Goal: Submit feedback/report problem

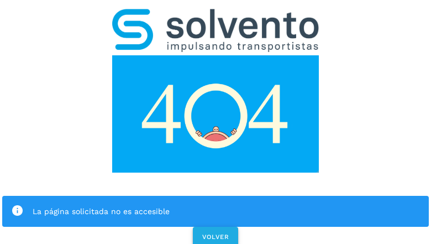
click at [215, 233] on span "VOLVER" at bounding box center [216, 237] width 28 height 8
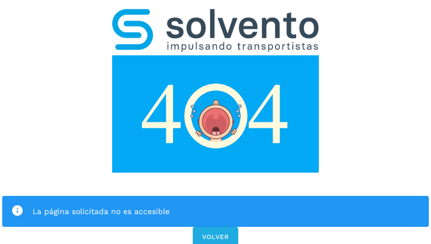
click at [216, 122] on div "La página solicitada no es accesible VOLVER" at bounding box center [215, 124] width 431 height 249
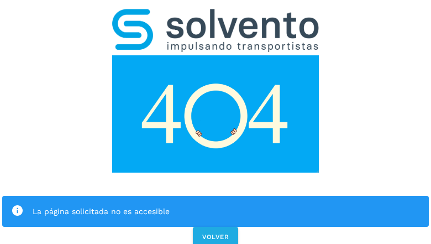
click at [216, 122] on div "La página solicitada no es accesible VOLVER" at bounding box center [215, 124] width 431 height 249
click at [216, 196] on div "La página solicitada no es accesible" at bounding box center [215, 211] width 427 height 31
click at [216, 55] on img at bounding box center [215, 113] width 207 height 117
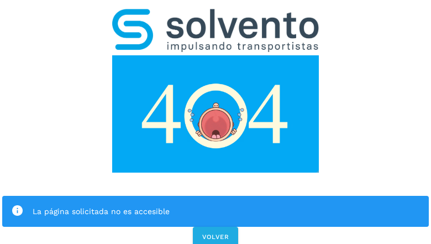
click at [216, 55] on img at bounding box center [215, 113] width 207 height 117
click at [216, 14] on img at bounding box center [215, 30] width 207 height 43
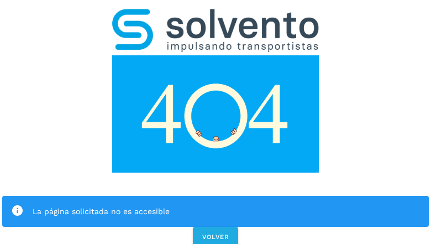
click at [216, 55] on img at bounding box center [215, 113] width 207 height 117
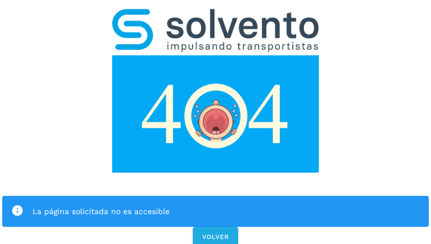
click at [216, 205] on div "La página solicitada no es accesible" at bounding box center [227, 211] width 388 height 13
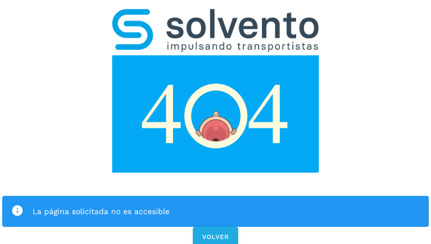
click at [216, 205] on div "La página solicitada no es accesible" at bounding box center [227, 211] width 388 height 13
click at [17, 205] on icon at bounding box center [17, 211] width 13 height 13
click at [226, 205] on div "La página solicitada no es accesible" at bounding box center [227, 211] width 388 height 13
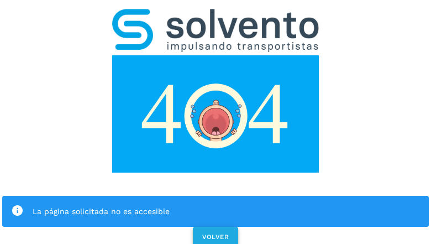
click at [216, 233] on span "VOLVER" at bounding box center [216, 237] width 28 height 8
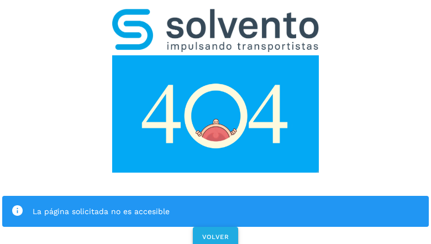
click at [215, 233] on span "VOLVER" at bounding box center [216, 237] width 28 height 8
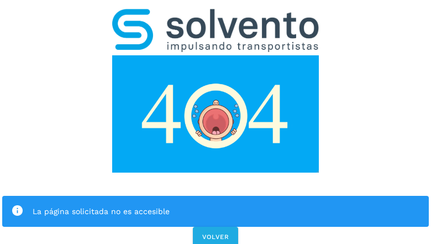
click at [216, 122] on div "La página solicitada no es accesible VOLVER" at bounding box center [215, 124] width 431 height 249
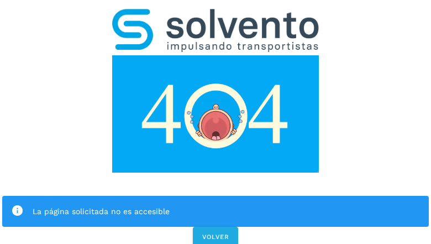
click at [216, 122] on div "La página solicitada no es accesible VOLVER" at bounding box center [215, 124] width 431 height 249
click at [216, 196] on div "La página solicitada no es accesible" at bounding box center [215, 211] width 427 height 31
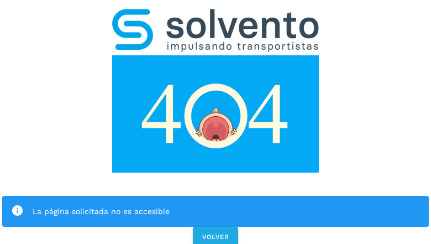
click at [216, 55] on img at bounding box center [215, 113] width 207 height 117
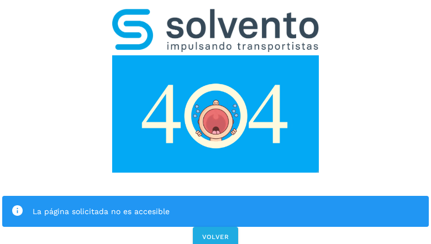
click at [216, 55] on img at bounding box center [215, 113] width 207 height 117
click at [216, 14] on img at bounding box center [215, 30] width 207 height 43
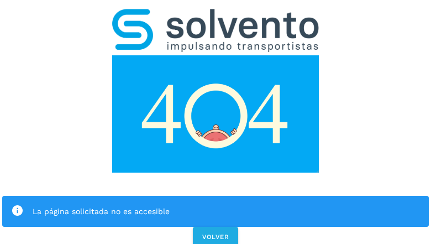
click at [216, 55] on img at bounding box center [215, 113] width 207 height 117
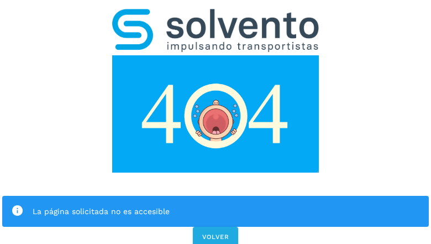
click at [216, 205] on div "La página solicitada no es accesible" at bounding box center [227, 211] width 388 height 13
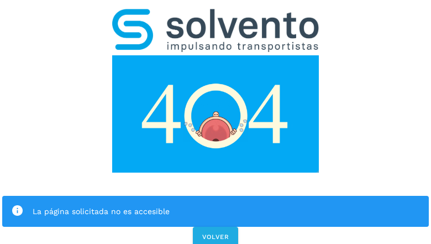
click at [17, 205] on icon at bounding box center [17, 211] width 13 height 13
click at [226, 205] on div "La página solicitada no es accesible" at bounding box center [227, 211] width 388 height 13
click at [216, 233] on span "VOLVER" at bounding box center [216, 237] width 28 height 8
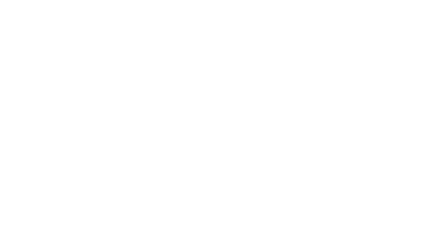
click at [216, 122] on div at bounding box center [215, 122] width 431 height 244
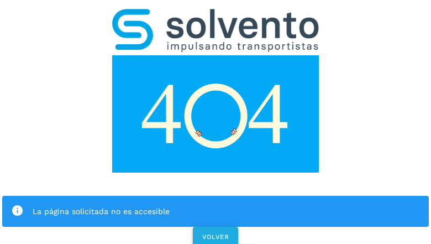
click at [215, 233] on span "VOLVER" at bounding box center [216, 237] width 28 height 8
click at [216, 122] on div "La página solicitada no es accesible VOLVER" at bounding box center [215, 124] width 431 height 249
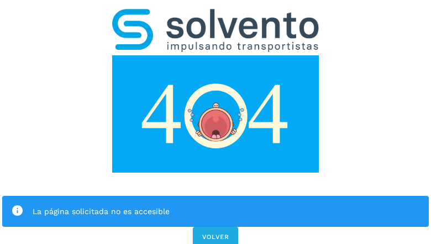
click at [216, 122] on div "La página solicitada no es accesible VOLVER" at bounding box center [215, 124] width 431 height 249
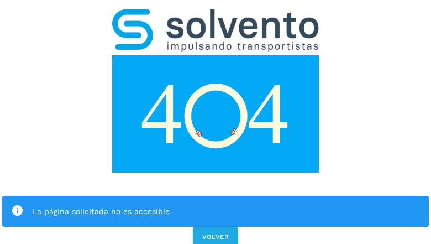
click at [216, 122] on div "La página solicitada no es accesible VOLVER" at bounding box center [215, 124] width 431 height 249
click at [216, 196] on div "La página solicitada no es accesible" at bounding box center [215, 211] width 427 height 31
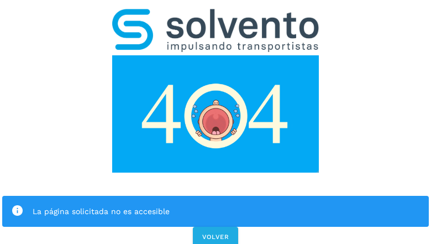
click at [216, 55] on img at bounding box center [215, 113] width 207 height 117
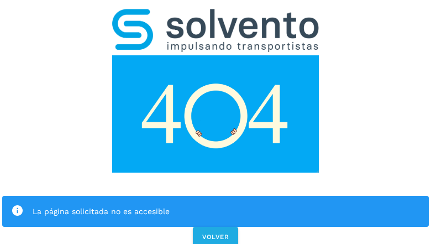
click at [216, 55] on img at bounding box center [215, 113] width 207 height 117
click at [216, 14] on img at bounding box center [215, 30] width 207 height 43
click at [216, 55] on img at bounding box center [215, 113] width 207 height 117
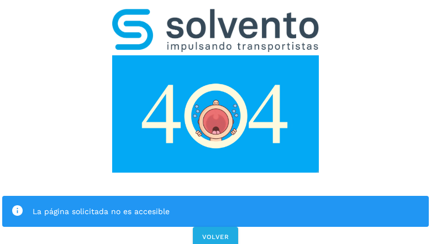
click at [216, 205] on div "La página solicitada no es accesible" at bounding box center [227, 211] width 388 height 13
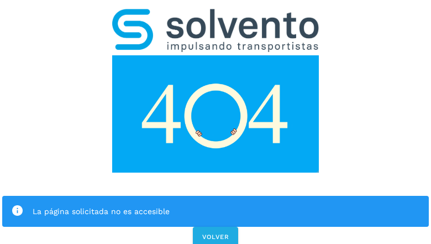
click at [216, 205] on div "La página solicitada no es accesible" at bounding box center [227, 211] width 388 height 13
click at [17, 205] on icon at bounding box center [17, 211] width 13 height 13
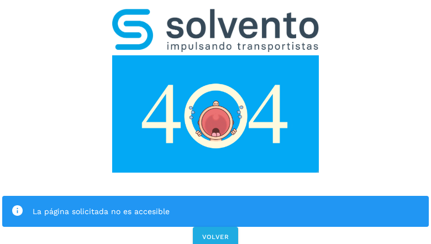
click at [226, 205] on div "La página solicitada no es accesible" at bounding box center [227, 211] width 388 height 13
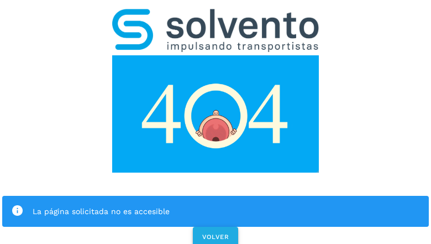
click at [216, 233] on span "VOLVER" at bounding box center [216, 237] width 28 height 8
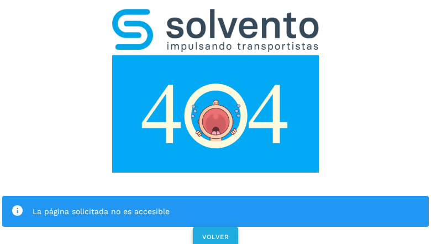
click at [215, 233] on span "VOLVER" at bounding box center [216, 237] width 28 height 8
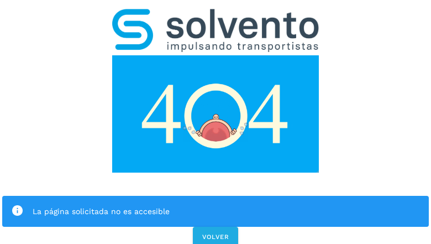
click at [216, 122] on div "La página solicitada no es accesible VOLVER" at bounding box center [215, 124] width 431 height 249
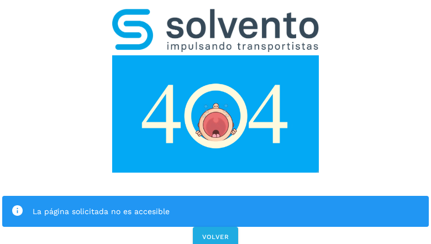
click at [216, 196] on div "La página solicitada no es accesible" at bounding box center [215, 211] width 427 height 31
click at [216, 55] on img at bounding box center [215, 113] width 207 height 117
click at [216, 14] on img at bounding box center [215, 30] width 207 height 43
click at [216, 55] on img at bounding box center [215, 113] width 207 height 117
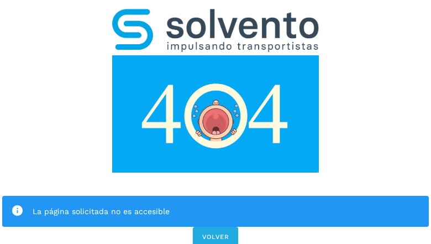
click at [216, 205] on div "La página solicitada no es accesible" at bounding box center [227, 211] width 388 height 13
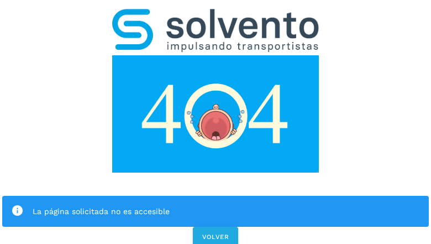
click at [216, 205] on div "La página solicitada no es accesible" at bounding box center [227, 211] width 388 height 13
click at [17, 205] on icon at bounding box center [17, 211] width 13 height 13
click at [226, 205] on div "La página solicitada no es accesible" at bounding box center [227, 211] width 388 height 13
click at [216, 233] on span "VOLVER" at bounding box center [216, 237] width 28 height 8
click at [215, 233] on span "VOLVER" at bounding box center [216, 237] width 28 height 8
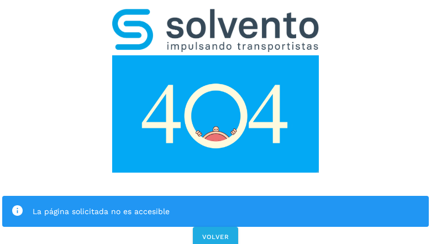
click at [216, 122] on div "La página solicitada no es accesible VOLVER" at bounding box center [215, 124] width 431 height 249
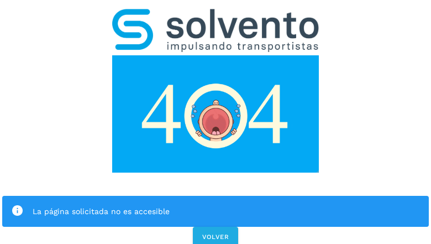
click at [216, 122] on div "La página solicitada no es accesible VOLVER" at bounding box center [215, 124] width 431 height 249
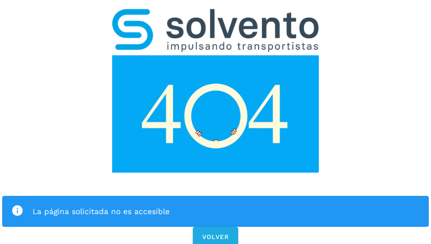
click at [216, 122] on div "La página solicitada no es accesible VOLVER" at bounding box center [215, 124] width 431 height 249
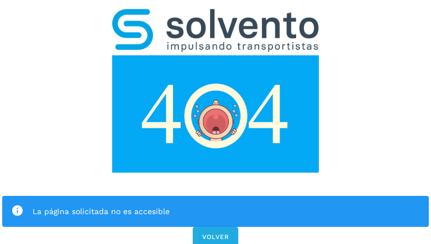
click at [216, 122] on div "La página solicitada no es accesible VOLVER" at bounding box center [215, 124] width 431 height 249
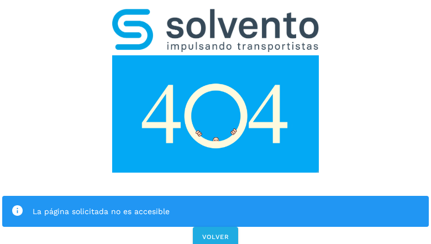
click at [216, 196] on div "La página solicitada no es accesible" at bounding box center [215, 211] width 427 height 31
click at [216, 55] on img at bounding box center [215, 113] width 207 height 117
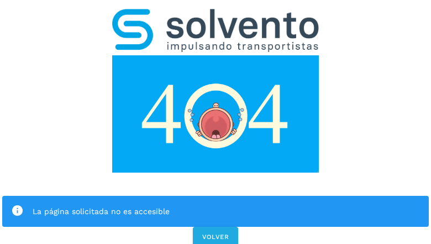
click at [216, 14] on img at bounding box center [215, 30] width 207 height 43
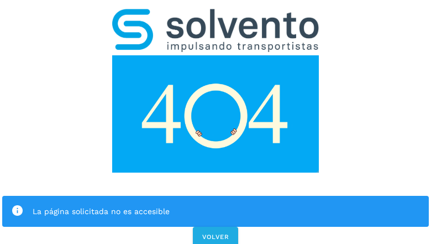
click at [216, 55] on img at bounding box center [215, 113] width 207 height 117
click at [216, 205] on div "La página solicitada no es accesible" at bounding box center [227, 211] width 388 height 13
click at [17, 205] on icon at bounding box center [17, 211] width 13 height 13
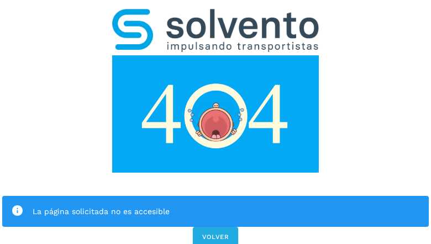
click at [226, 205] on div "La página solicitada no es accesible" at bounding box center [227, 211] width 388 height 13
click at [216, 233] on span "VOLVER" at bounding box center [216, 237] width 28 height 8
